Goal: Information Seeking & Learning: Find specific fact

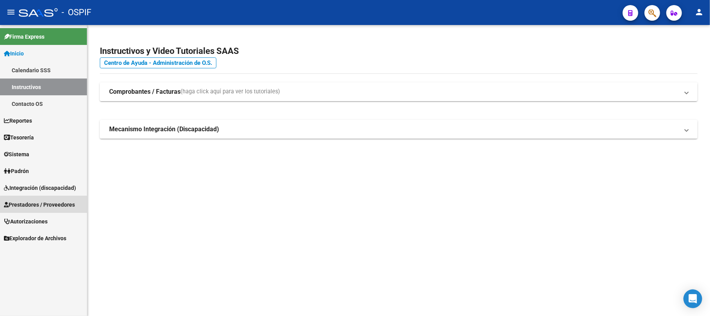
click at [44, 209] on link "Prestadores / Proveedores" at bounding box center [43, 204] width 87 height 17
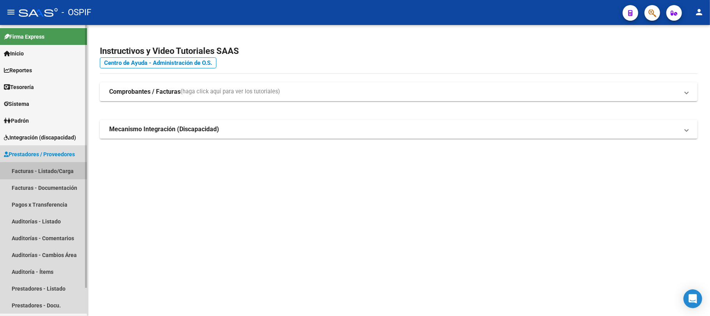
click at [49, 172] on link "Facturas - Listado/Carga" at bounding box center [43, 170] width 87 height 17
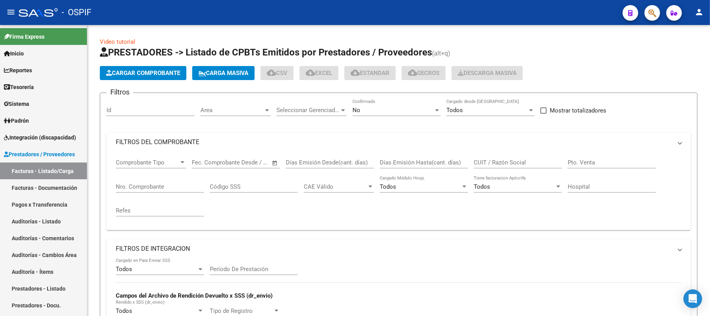
click at [520, 146] on mat-panel-title "FILTROS DEL COMPROBANTE" at bounding box center [394, 142] width 557 height 9
click at [399, 110] on div "No" at bounding box center [393, 110] width 81 height 7
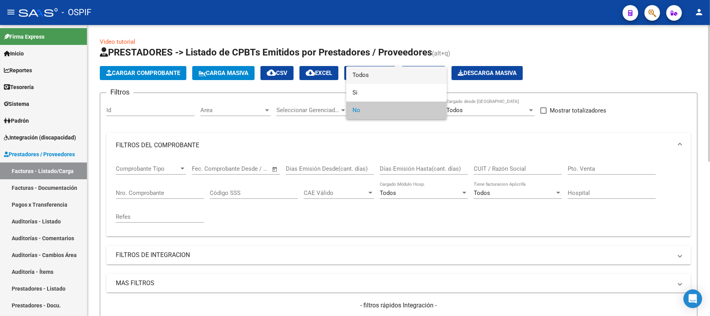
click at [375, 80] on span "Todos" at bounding box center [397, 75] width 88 height 18
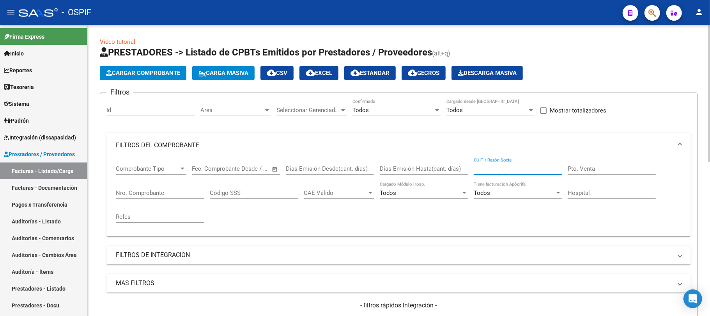
click at [503, 169] on input "CUIT / Razón Social" at bounding box center [518, 168] width 88 height 7
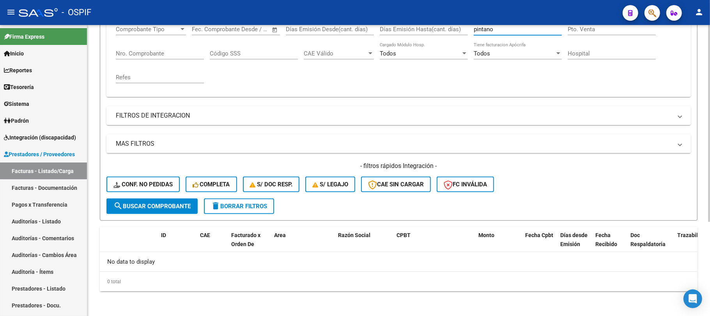
scroll to position [87, 0]
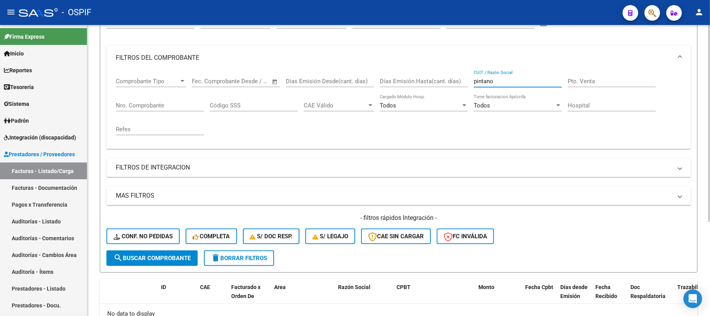
drag, startPoint x: 506, startPoint y: 77, endPoint x: 432, endPoint y: 72, distance: 73.5
click at [444, 72] on div "Comprobante Tipo Comprobante Tipo Fecha inicio – Fecha fin Fec. Comprobante Des…" at bounding box center [399, 106] width 566 height 72
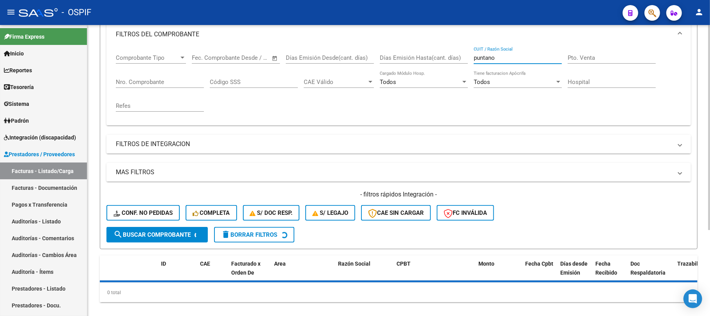
scroll to position [122, 0]
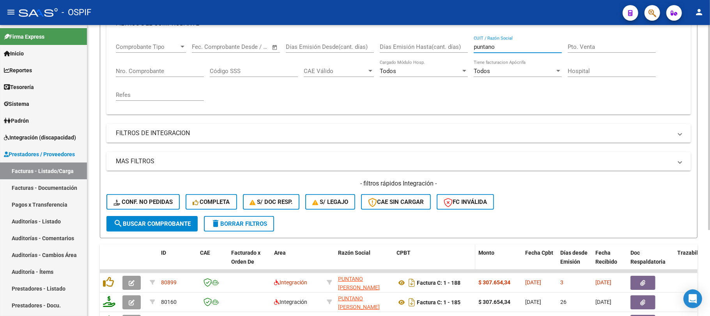
type input "puntano"
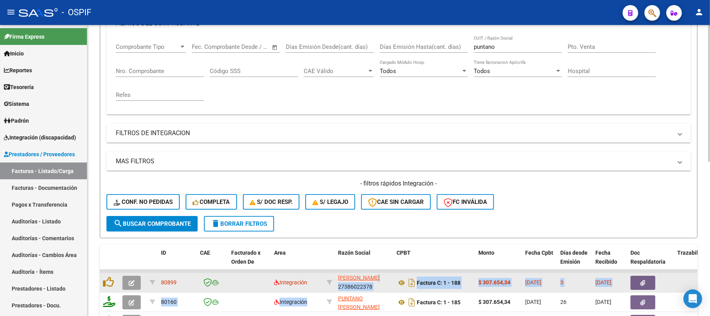
click at [368, 286] on div "PUNTANO [PERSON_NAME] 27386022378" at bounding box center [364, 282] width 52 height 16
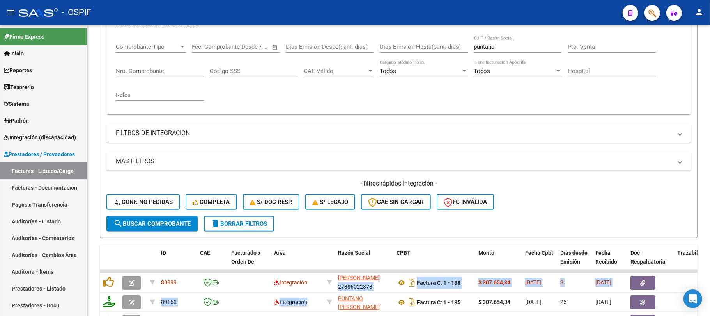
copy div "27386022378"
